Goal: Find specific page/section: Find specific page/section

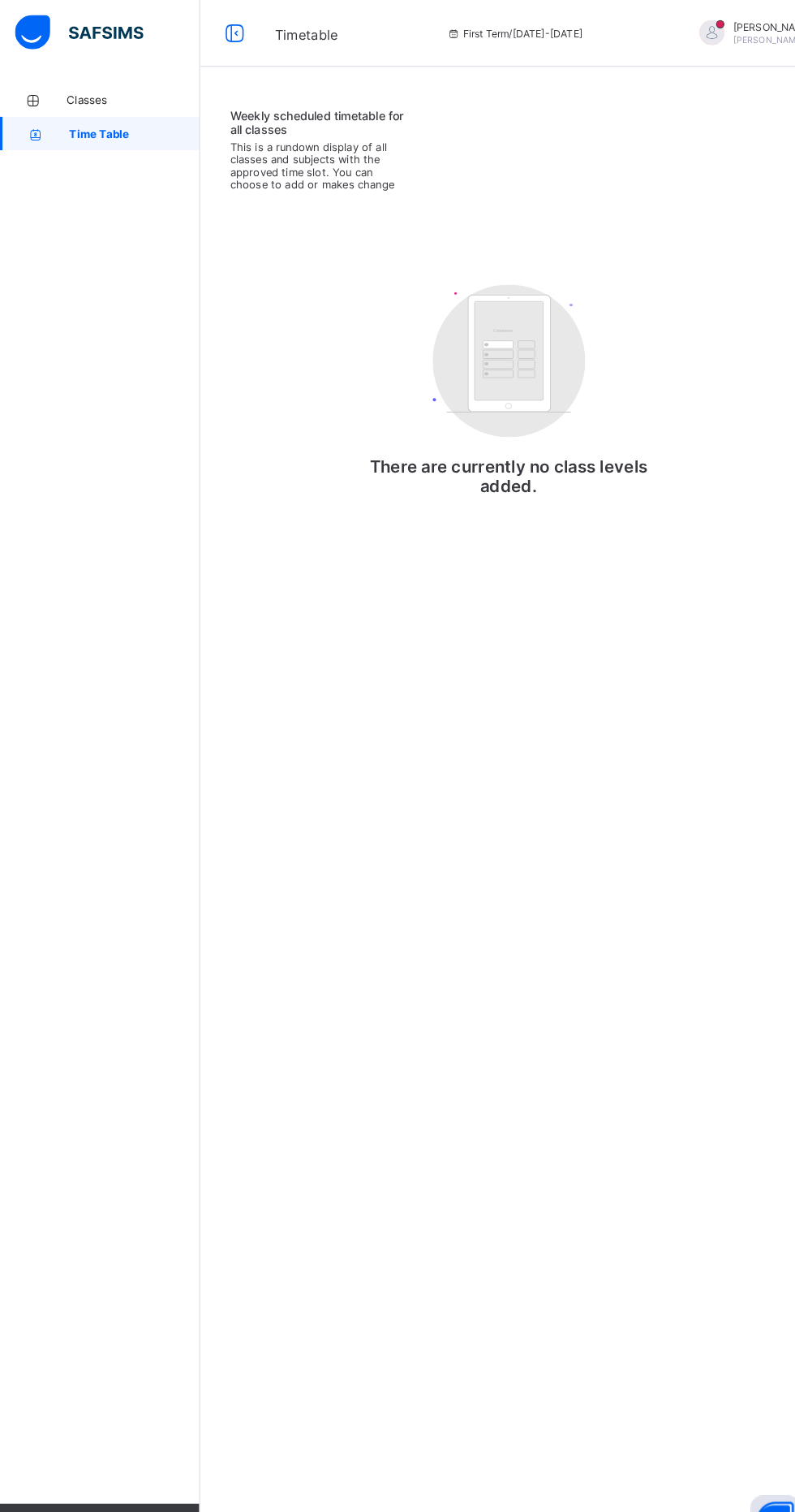
click at [94, 91] on span "Classes" at bounding box center [130, 98] width 130 height 13
